Goal: Information Seeking & Learning: Learn about a topic

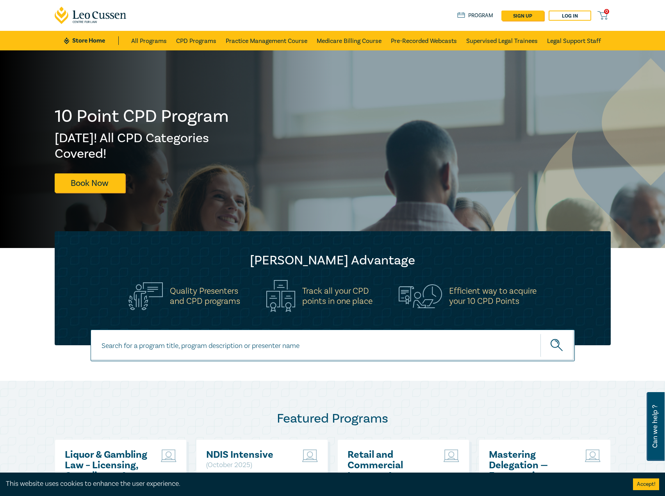
click at [252, 366] on div at bounding box center [332, 355] width 665 height 51
click at [275, 349] on input at bounding box center [333, 346] width 484 height 32
type input "i26011"
click at [541, 334] on button "submit" at bounding box center [558, 346] width 34 height 24
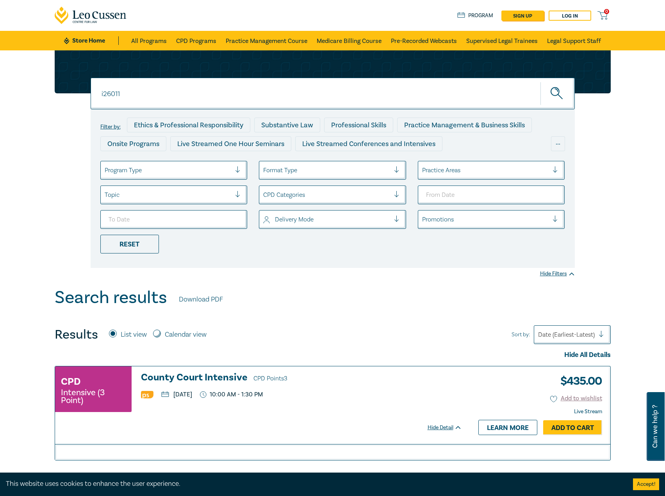
click at [195, 374] on h3 "County Court Intensive CPD Points 3" at bounding box center [301, 378] width 321 height 12
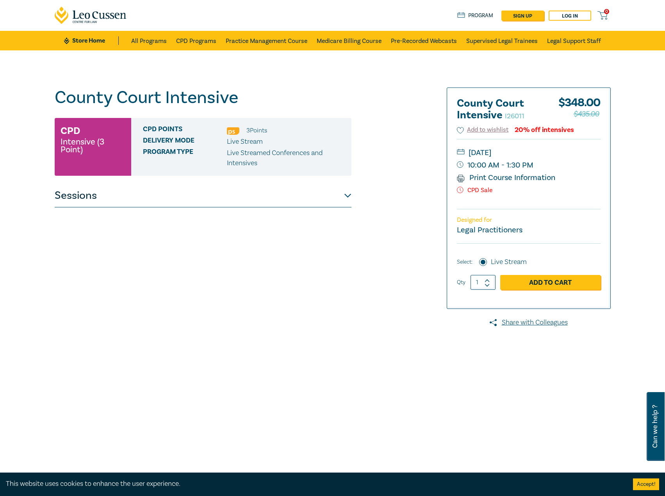
click at [263, 199] on button "Sessions" at bounding box center [203, 195] width 297 height 23
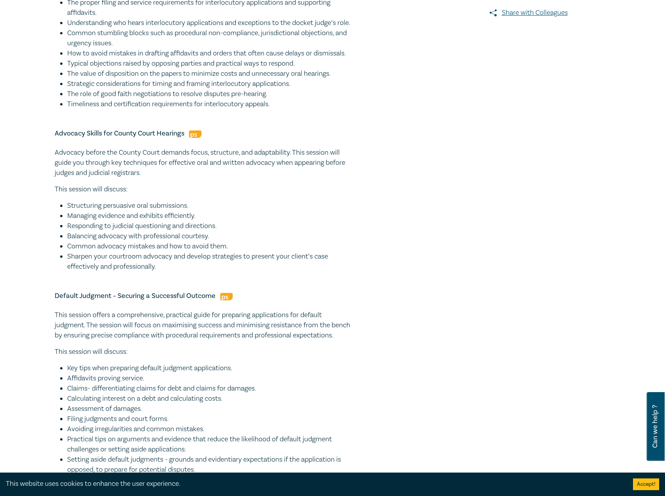
scroll to position [313, 0]
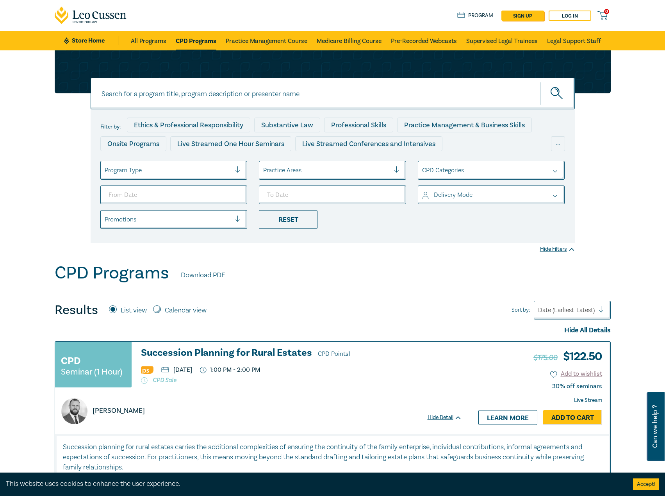
click at [276, 101] on input at bounding box center [333, 94] width 484 height 32
type input "intensive"
click at [541, 82] on button "submit" at bounding box center [558, 94] width 34 height 24
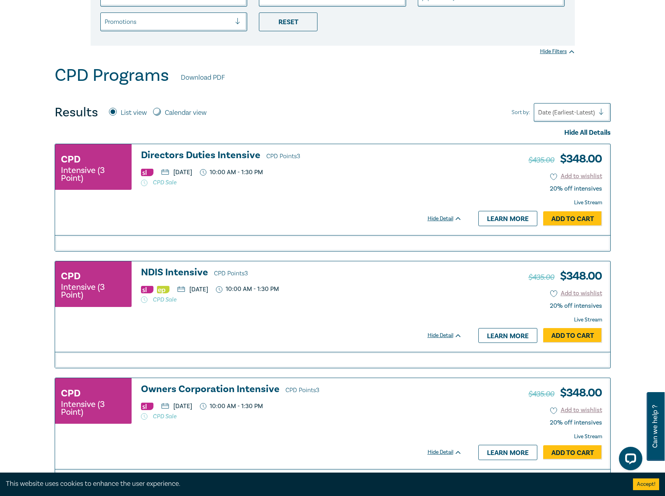
scroll to position [234, 0]
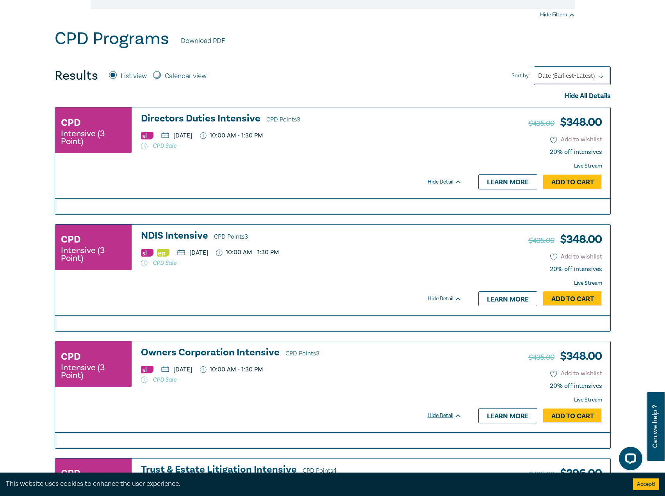
click at [193, 244] on div "CPD Intensive (3 Point) NDIS Intensive CPD Points 3 [DATE] 10:00 AM - 1:30 PM C…" at bounding box center [258, 251] width 407 height 41
click at [195, 237] on h3 "NDIS Intensive CPD Points 3" at bounding box center [301, 237] width 321 height 12
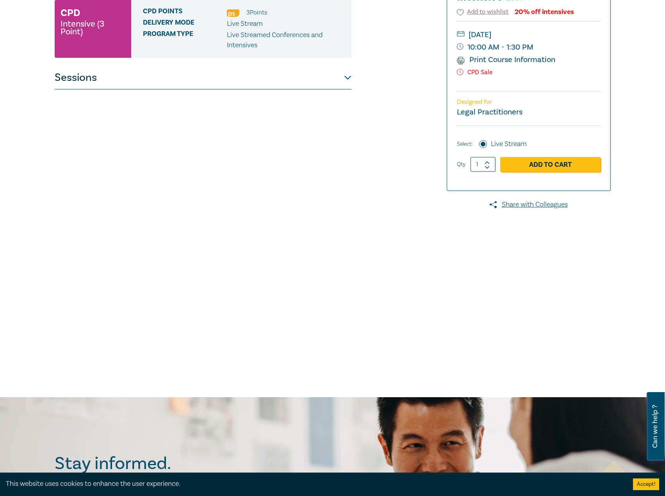
scroll to position [117, 0]
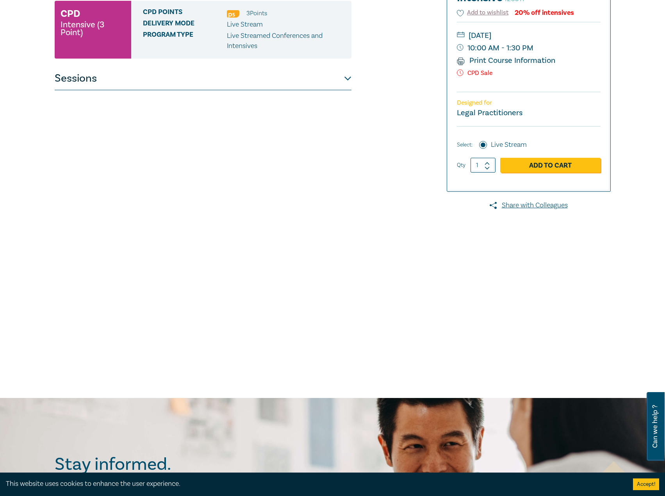
click at [251, 79] on button "Sessions" at bounding box center [203, 78] width 297 height 23
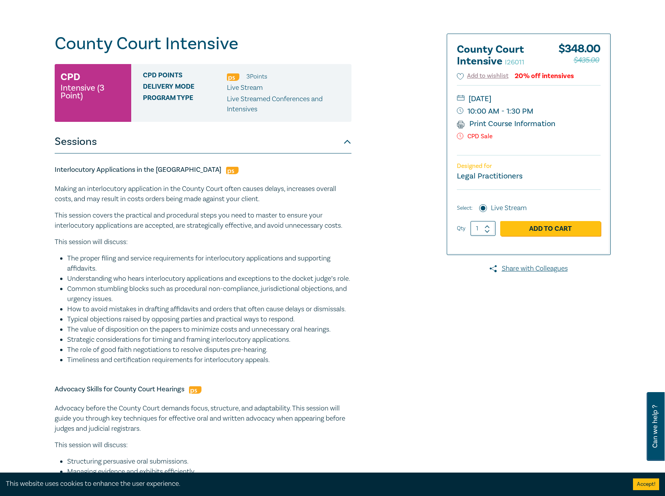
scroll to position [0, 0]
